Goal: Transaction & Acquisition: Purchase product/service

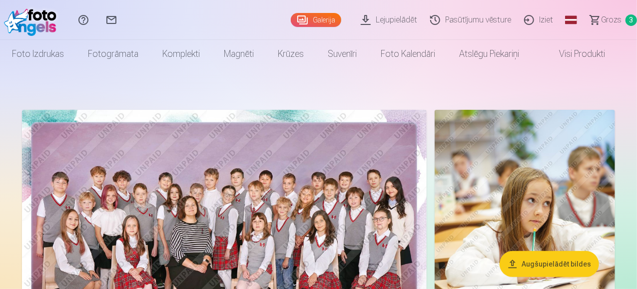
click at [603, 18] on span "Grozs" at bounding box center [611, 20] width 20 height 12
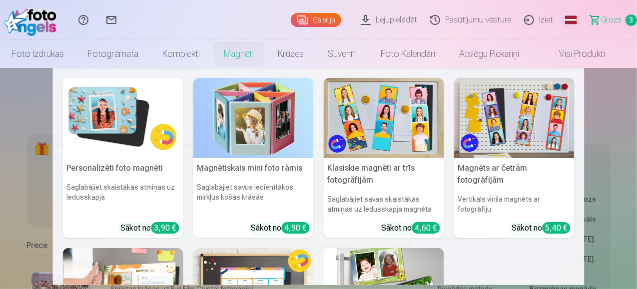
click at [238, 47] on link "Magnēti" at bounding box center [239, 54] width 54 height 28
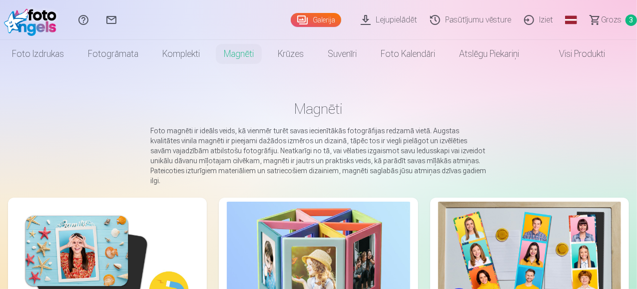
click at [66, 211] on img at bounding box center [107, 263] width 183 height 122
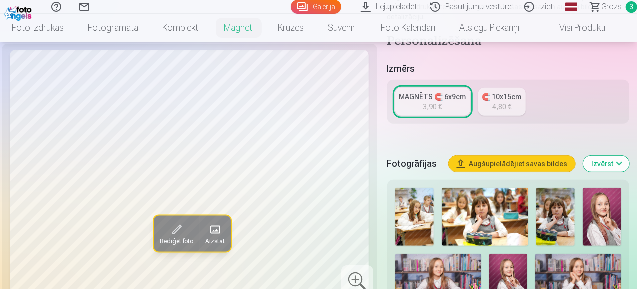
scroll to position [200, 0]
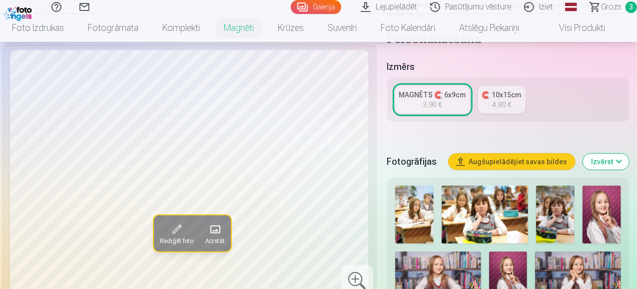
click at [433, 100] on div "3,90 €" at bounding box center [432, 105] width 19 height 10
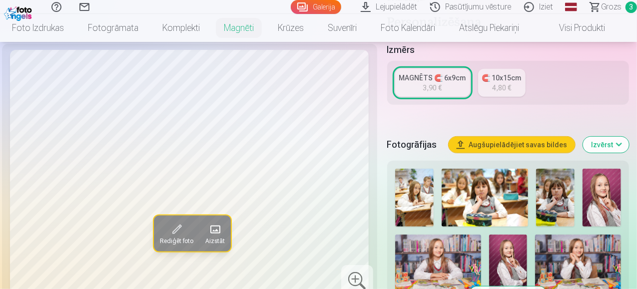
scroll to position [250, 0]
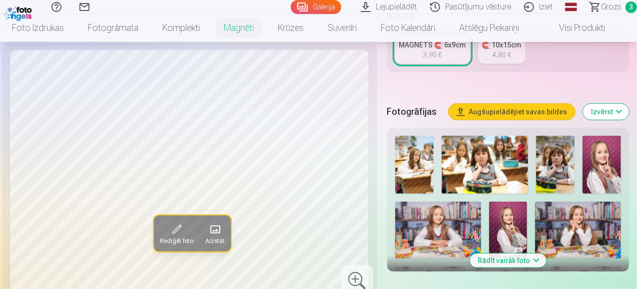
click at [562, 219] on img at bounding box center [578, 230] width 86 height 57
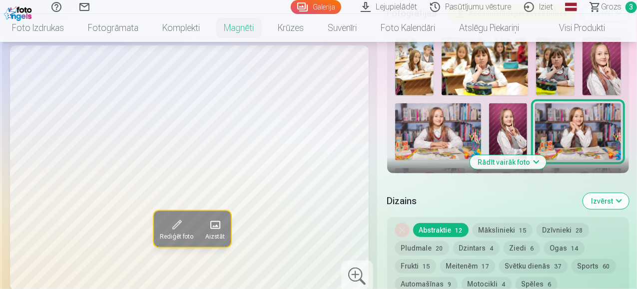
scroll to position [349, 0]
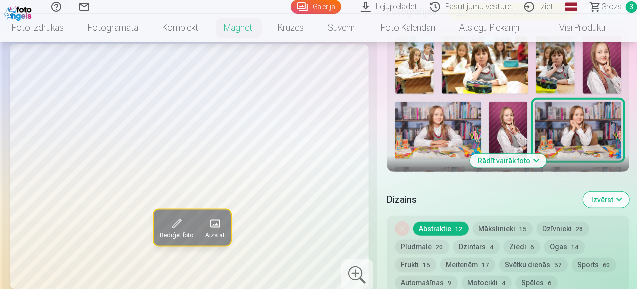
click at [520, 154] on button "Rādīt vairāk foto" at bounding box center [507, 161] width 76 height 14
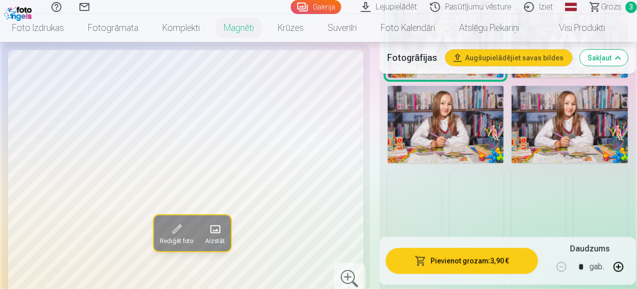
scroll to position [599, 0]
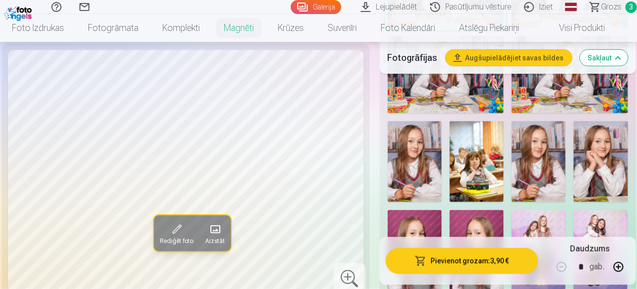
click at [602, 165] on img at bounding box center [600, 161] width 54 height 81
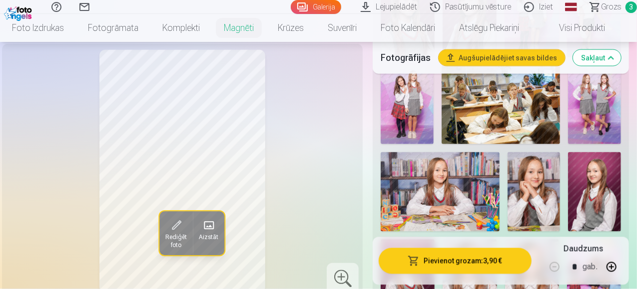
scroll to position [849, 0]
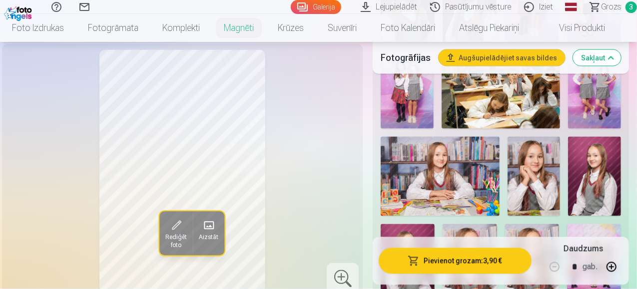
click at [557, 162] on img at bounding box center [533, 176] width 53 height 79
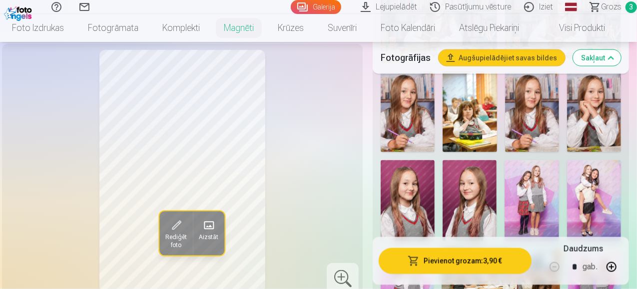
scroll to position [599, 0]
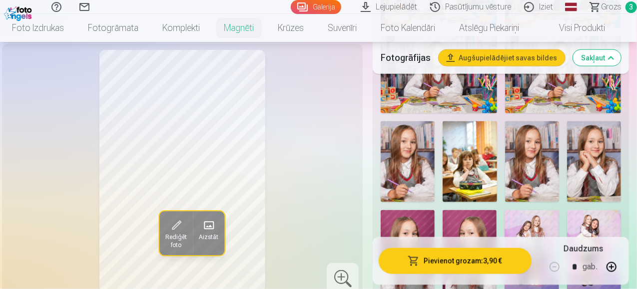
click at [614, 147] on img at bounding box center [594, 161] width 54 height 81
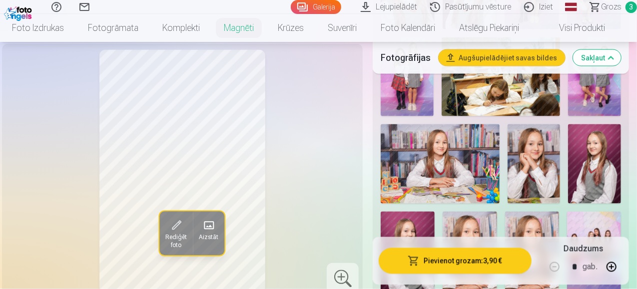
scroll to position [899, 0]
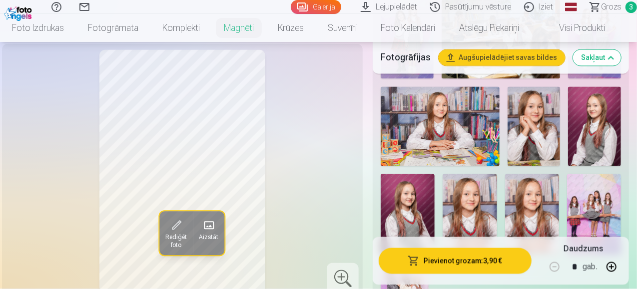
click at [538, 122] on img at bounding box center [533, 126] width 53 height 79
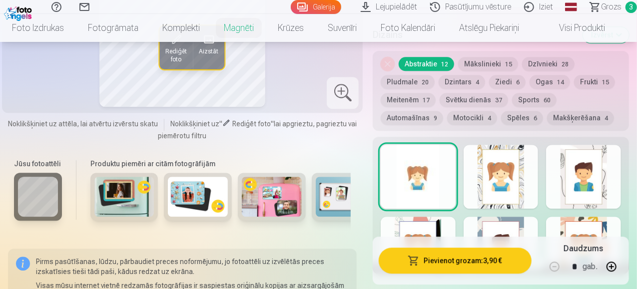
scroll to position [1298, 0]
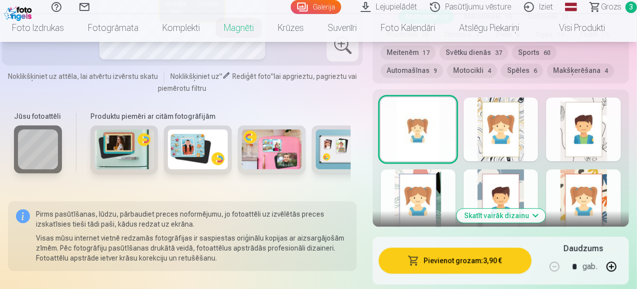
click at [575, 126] on div at bounding box center [583, 129] width 75 height 64
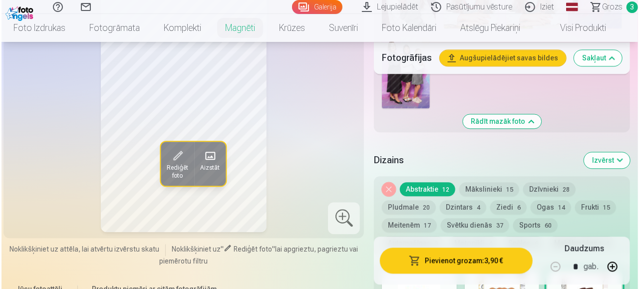
scroll to position [1048, 0]
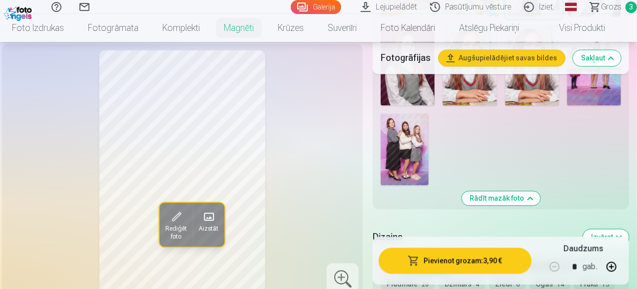
click at [445, 260] on button "Pievienot grozam : 3,90 €" at bounding box center [454, 261] width 153 height 26
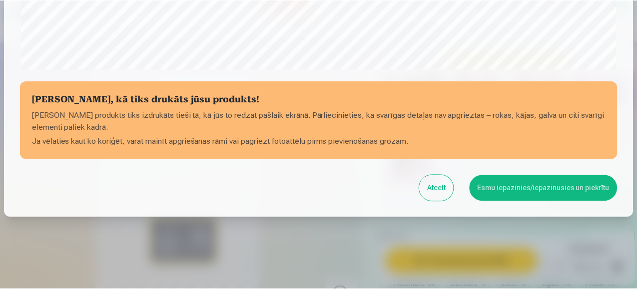
scroll to position [422, 0]
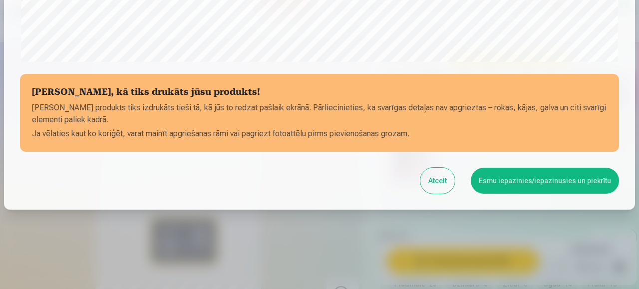
click at [495, 179] on button "Esmu iepazinies/iepazinusies un piekrītu" at bounding box center [545, 181] width 148 height 26
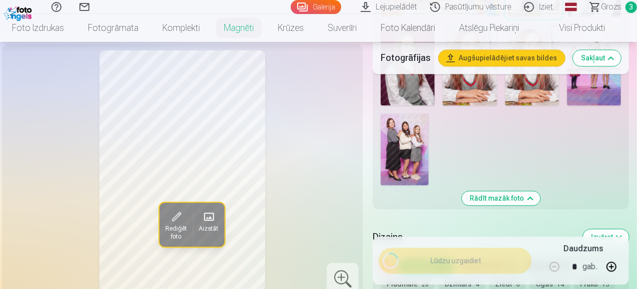
scroll to position [420, 0]
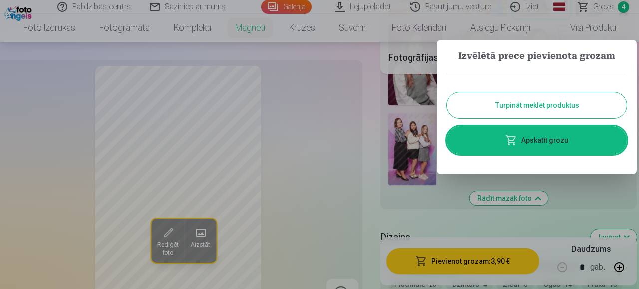
click at [601, 7] on div at bounding box center [319, 144] width 639 height 289
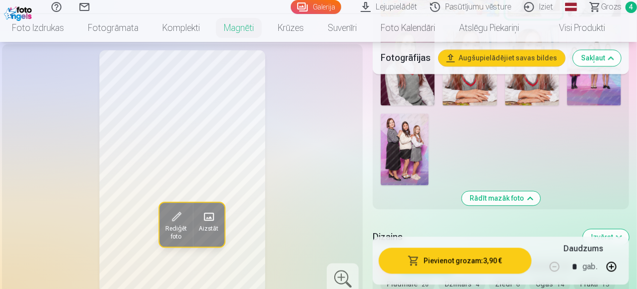
click at [601, 11] on span "Grozs" at bounding box center [611, 7] width 20 height 12
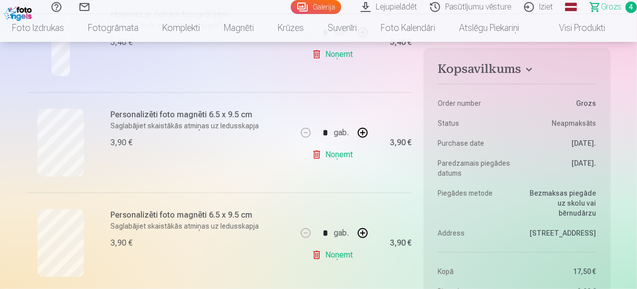
scroll to position [349, 0]
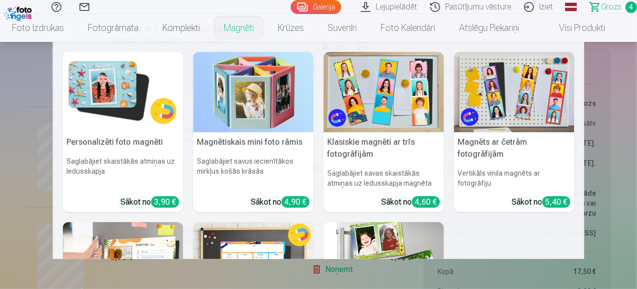
click at [120, 98] on img at bounding box center [123, 92] width 120 height 80
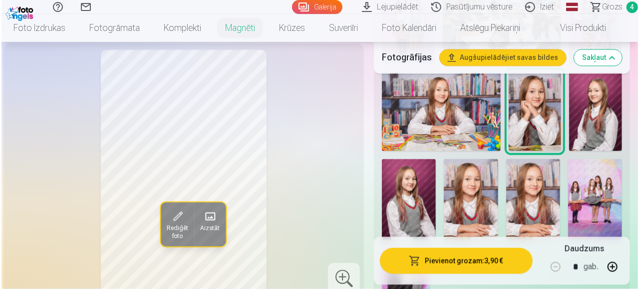
scroll to position [899, 0]
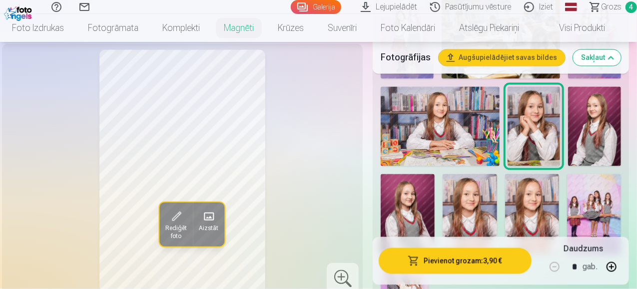
click at [544, 190] on img at bounding box center [532, 214] width 54 height 81
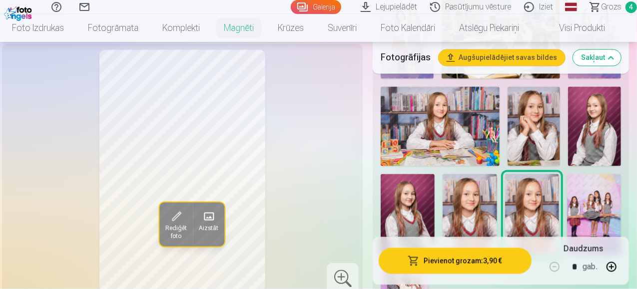
click at [496, 194] on img at bounding box center [469, 214] width 54 height 81
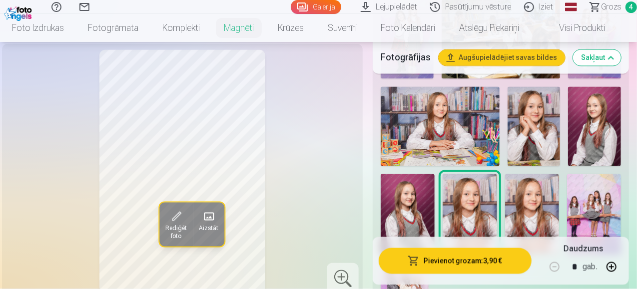
click at [535, 195] on img at bounding box center [532, 214] width 54 height 81
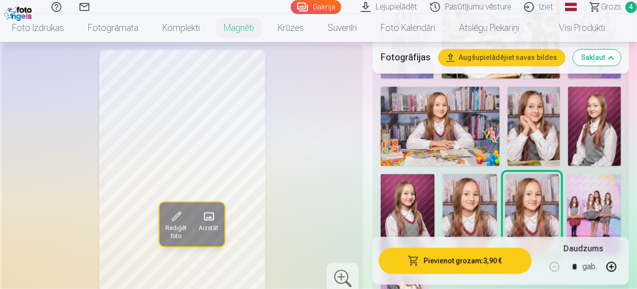
click at [446, 111] on img at bounding box center [439, 126] width 119 height 79
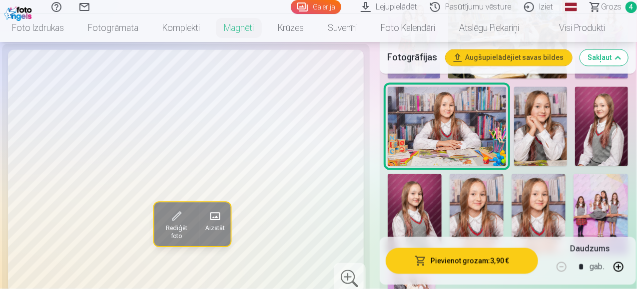
click at [532, 189] on img at bounding box center [538, 214] width 54 height 81
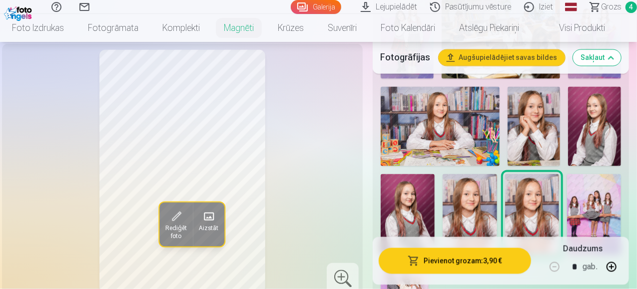
click at [498, 255] on button "Pievienot grozam : 3,90 €" at bounding box center [454, 261] width 153 height 26
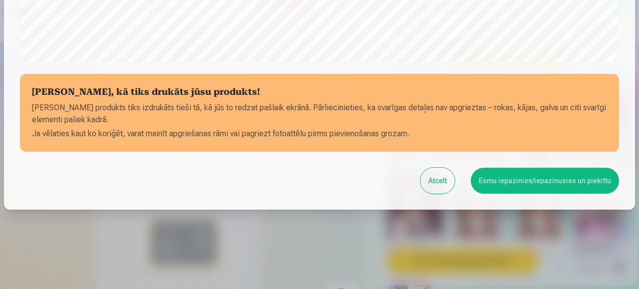
click at [551, 176] on button "Esmu iepazinies/iepazinusies un piekrītu" at bounding box center [545, 181] width 148 height 26
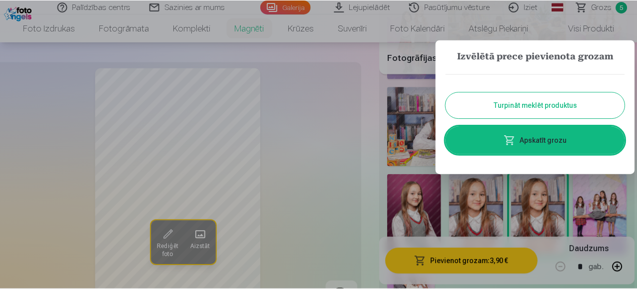
scroll to position [420, 0]
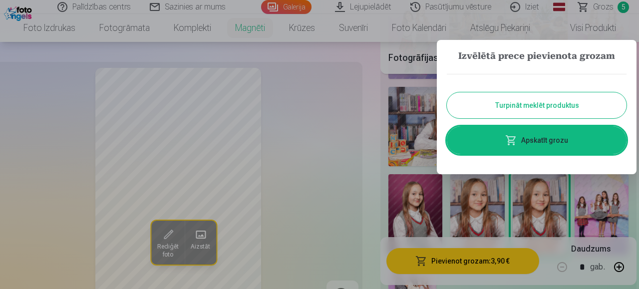
click at [606, 7] on div at bounding box center [319, 144] width 639 height 289
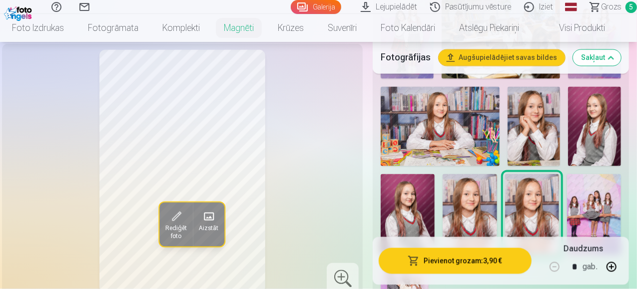
click at [604, 9] on span "Grozs" at bounding box center [611, 7] width 20 height 12
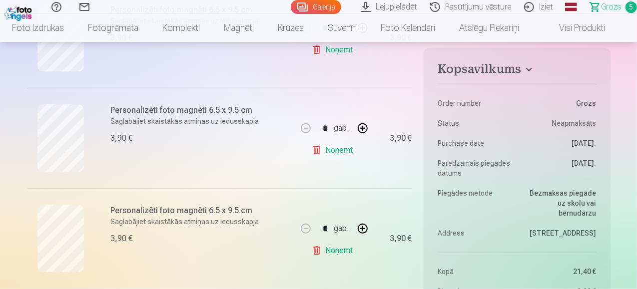
scroll to position [499, 0]
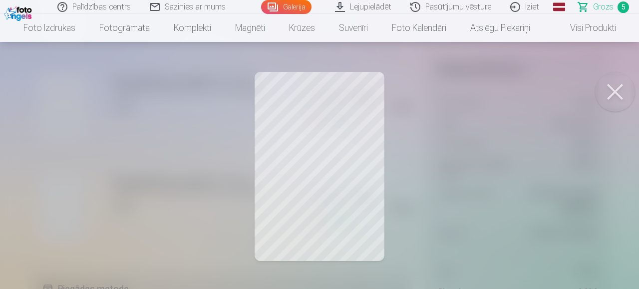
click at [612, 90] on button at bounding box center [615, 92] width 40 height 40
click at [623, 92] on button at bounding box center [615, 92] width 40 height 40
click at [608, 95] on button at bounding box center [615, 92] width 40 height 40
click at [625, 95] on button at bounding box center [615, 92] width 40 height 40
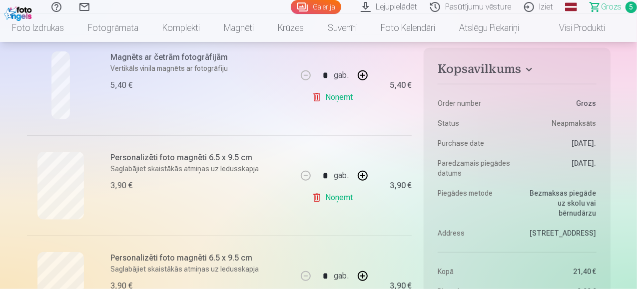
scroll to position [300, 0]
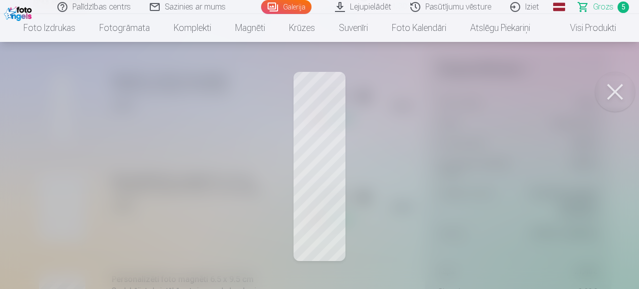
click at [609, 98] on button at bounding box center [615, 92] width 40 height 40
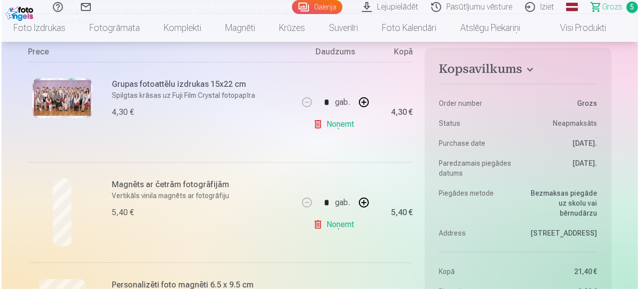
scroll to position [150, 0]
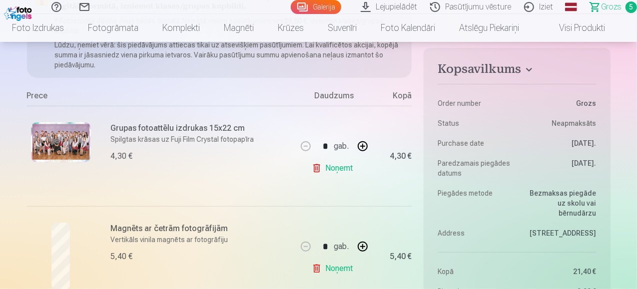
click at [67, 143] on img at bounding box center [61, 142] width 60 height 40
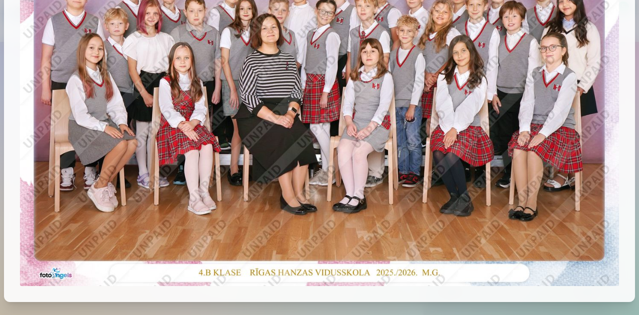
click at [195, 157] on img at bounding box center [319, 86] width 599 height 400
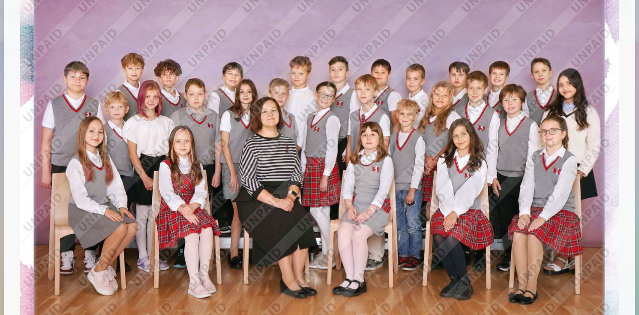
scroll to position [0, 0]
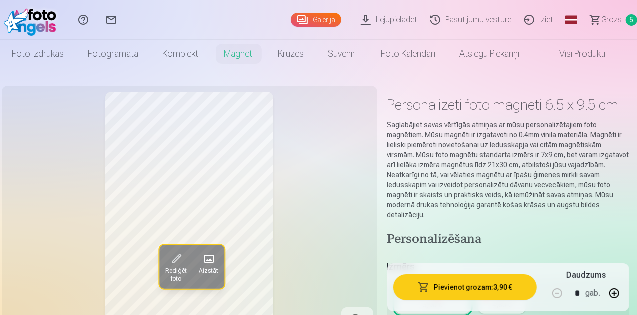
click at [606, 21] on span "Grozs" at bounding box center [611, 20] width 20 height 12
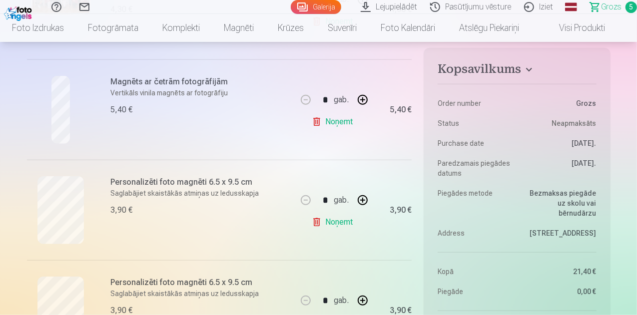
scroll to position [349, 0]
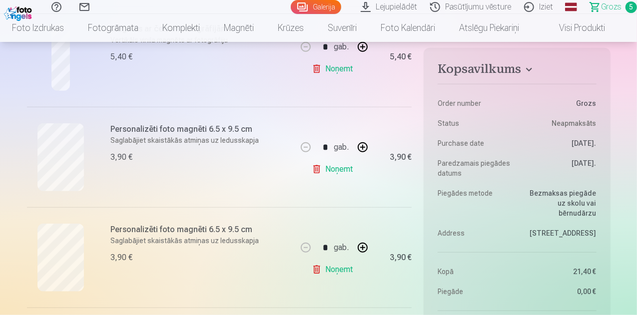
click at [338, 171] on link "Noņemt" at bounding box center [334, 169] width 45 height 20
click at [338, 268] on link "Noņemt" at bounding box center [334, 270] width 45 height 20
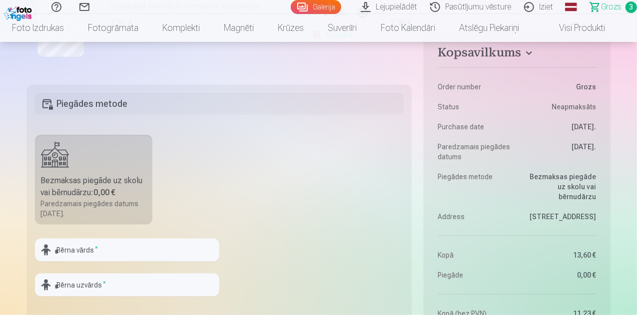
scroll to position [499, 0]
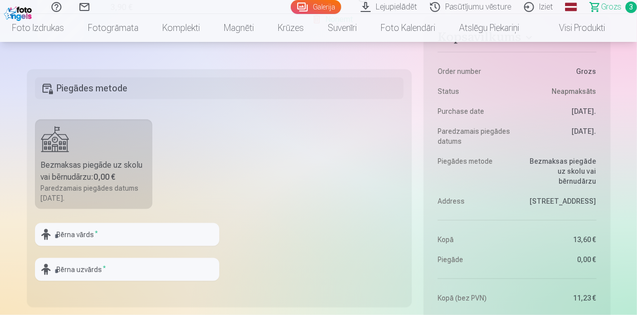
click at [109, 172] on b "0,00 €" at bounding box center [105, 176] width 22 height 9
click at [122, 233] on input "text" at bounding box center [127, 234] width 184 height 23
type input "*********"
click at [131, 268] on input "text" at bounding box center [127, 269] width 184 height 23
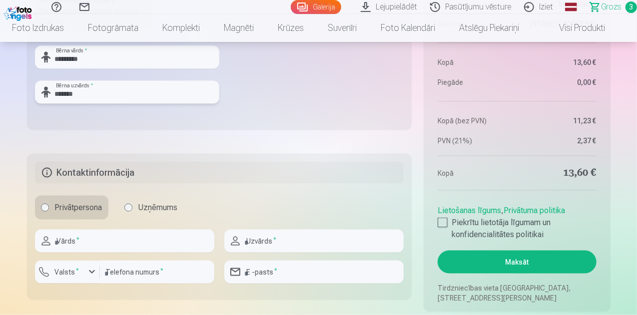
scroll to position [699, 0]
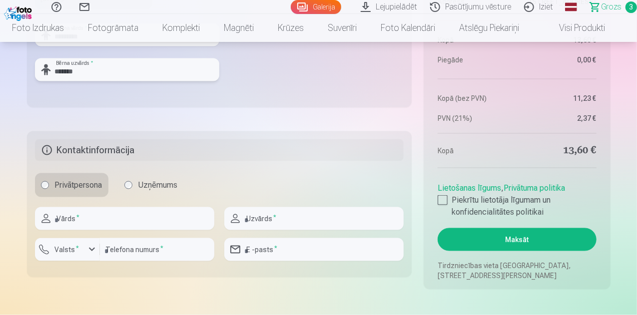
type input "*******"
click at [165, 222] on input "text" at bounding box center [124, 218] width 179 height 23
type input "*****"
type input "**********"
type input "********"
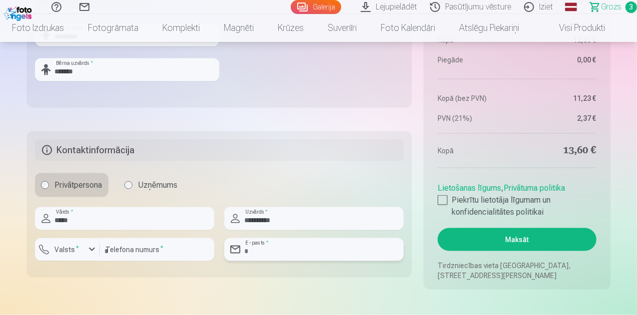
type input "**********"
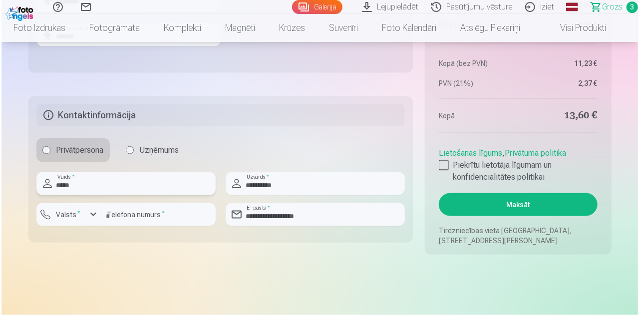
scroll to position [749, 0]
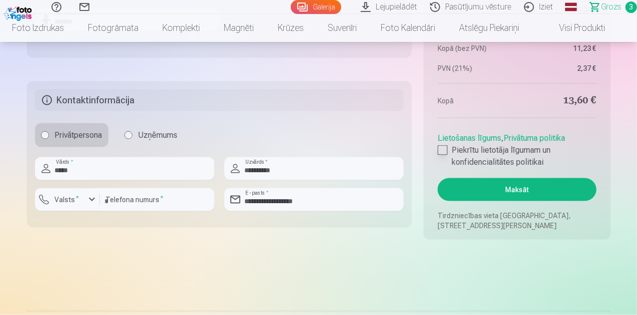
click at [445, 150] on div at bounding box center [442, 150] width 10 height 10
click at [494, 189] on button "Maksāt" at bounding box center [516, 189] width 158 height 23
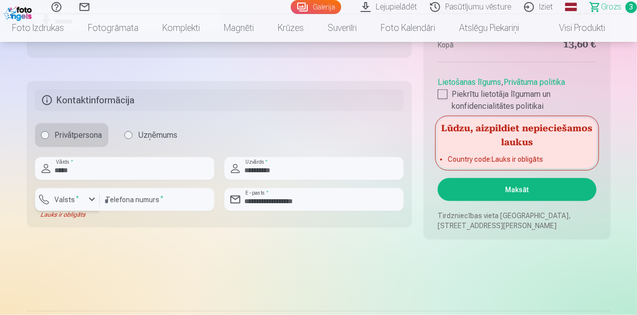
click at [90, 199] on div "button" at bounding box center [92, 200] width 12 height 12
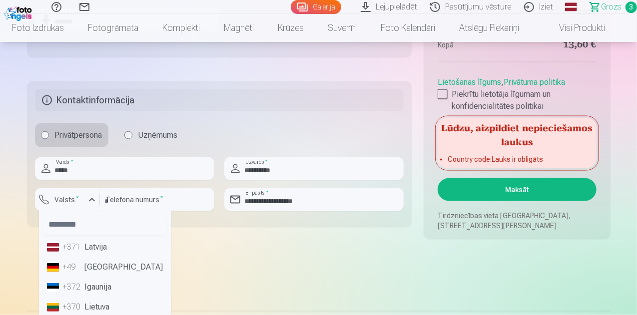
click at [96, 250] on li "+371 Latvija" at bounding box center [105, 248] width 124 height 20
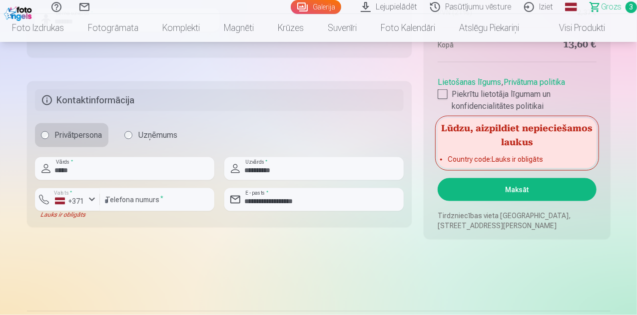
click at [504, 184] on button "Maksāt" at bounding box center [516, 189] width 158 height 23
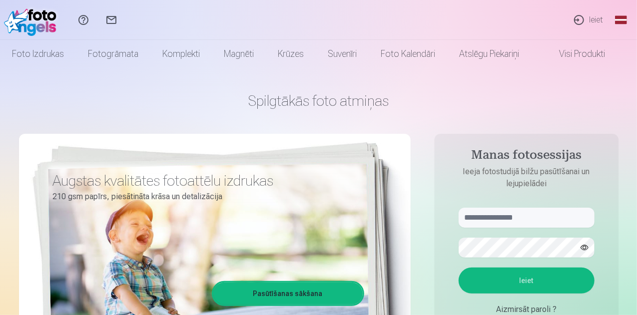
click at [594, 19] on link "Ieiet" at bounding box center [588, 20] width 46 height 40
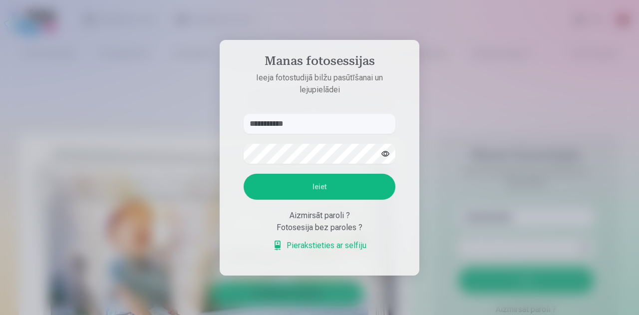
type input "**********"
click at [372, 179] on button "Ieiet" at bounding box center [320, 187] width 152 height 26
